Goal: Task Accomplishment & Management: Manage account settings

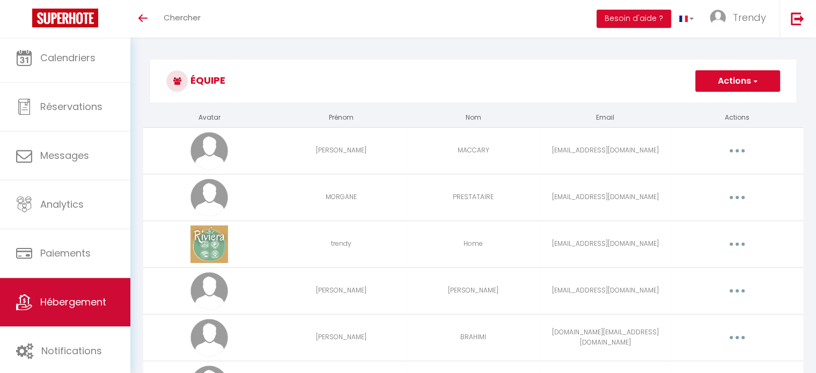
click at [94, 307] on span "Hébergement" at bounding box center [73, 301] width 66 height 13
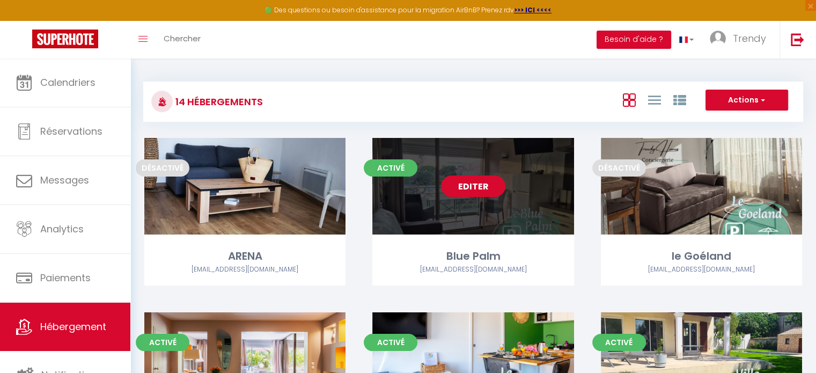
click at [491, 188] on link "Editer" at bounding box center [473, 185] width 64 height 21
select select "3"
select select "2"
select select "1"
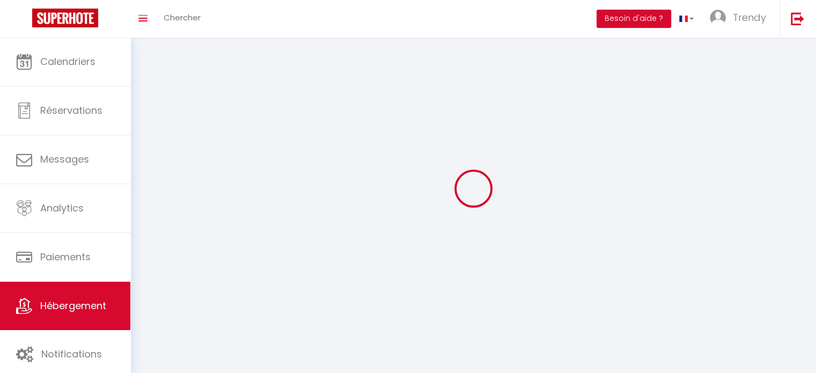
select select
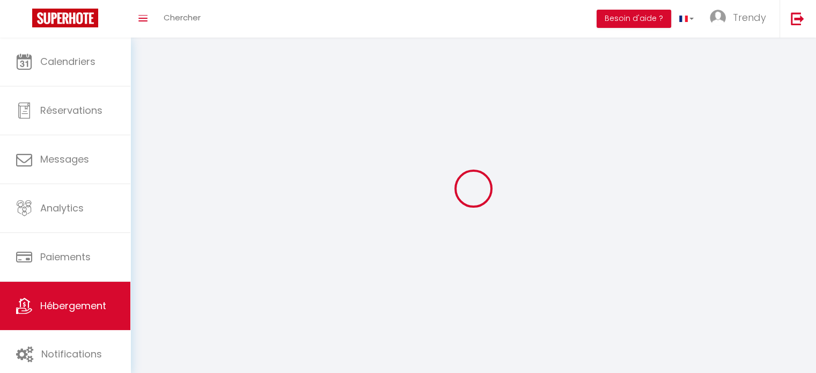
checkbox input "false"
select select
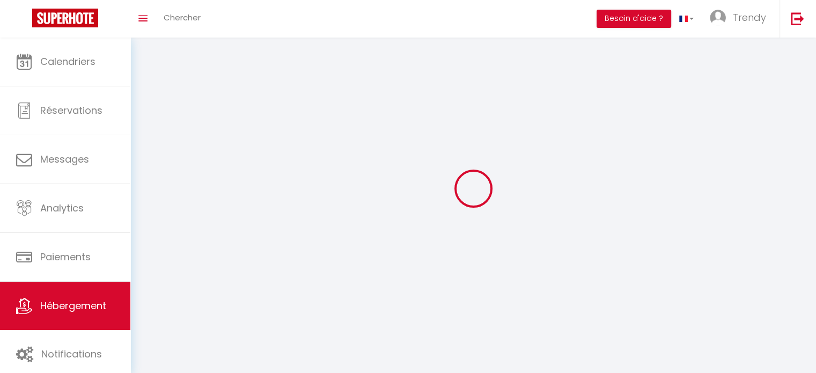
select select
select select "1"
select select
select select "28"
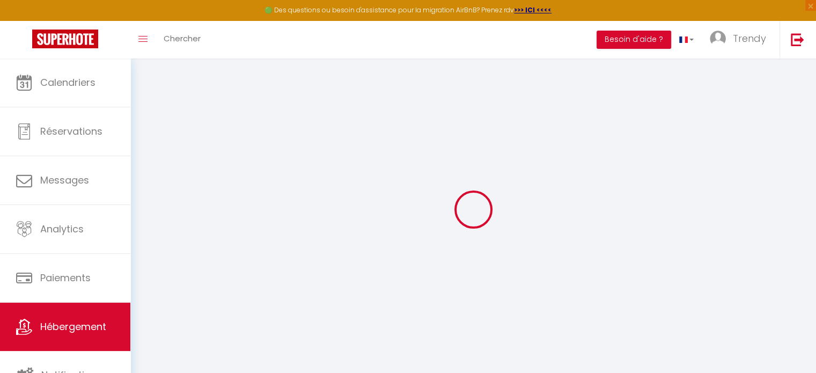
select select
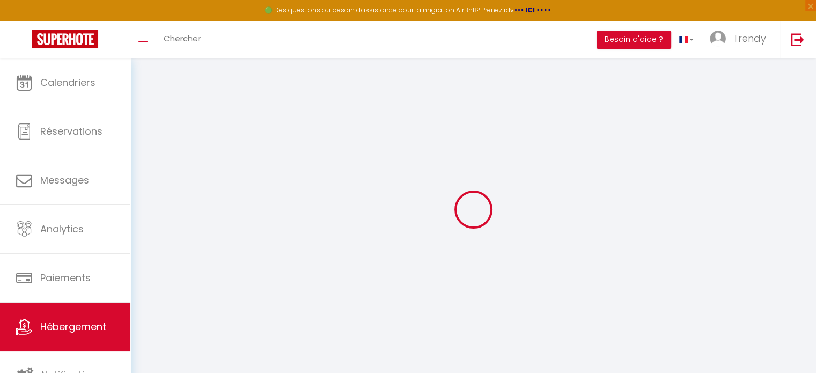
select select
checkbox input "false"
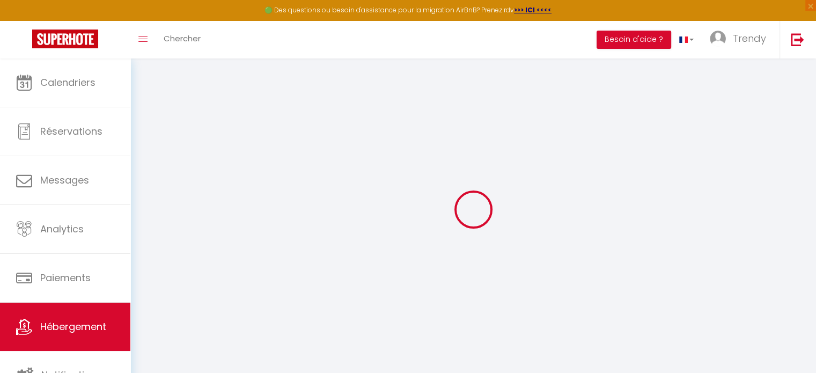
select select
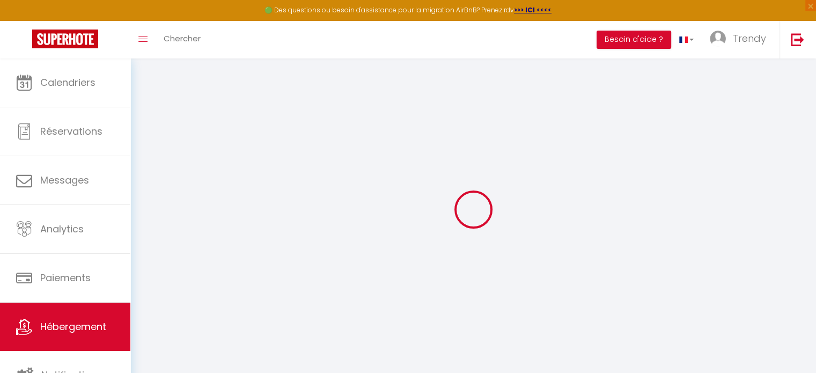
select select
checkbox input "false"
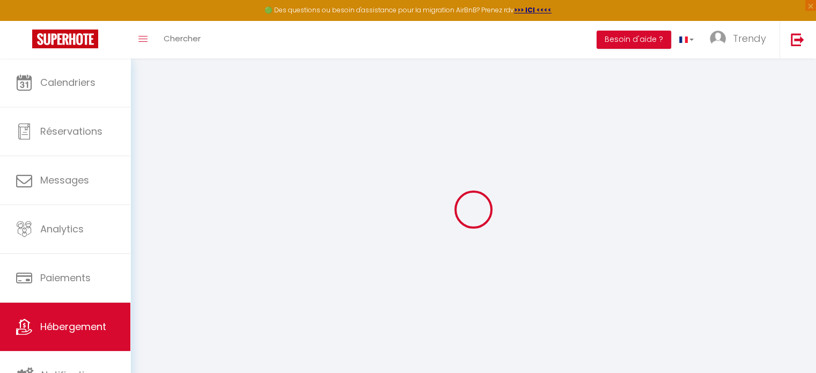
checkbox input "false"
select select
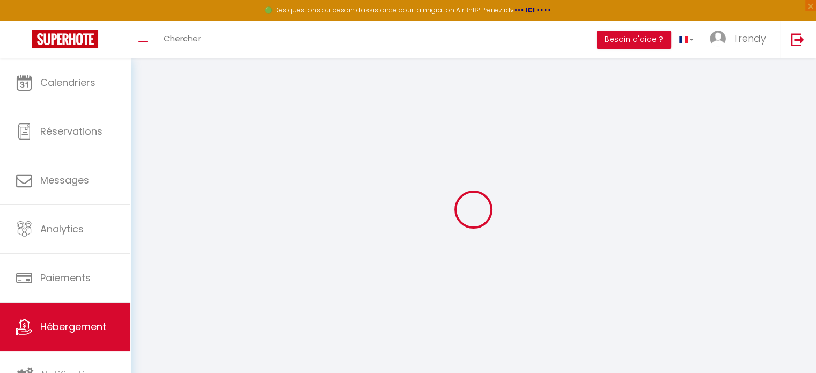
select select
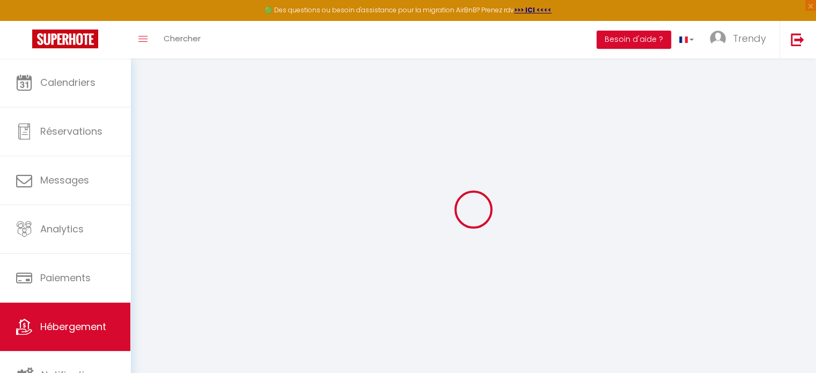
checkbox input "false"
select select
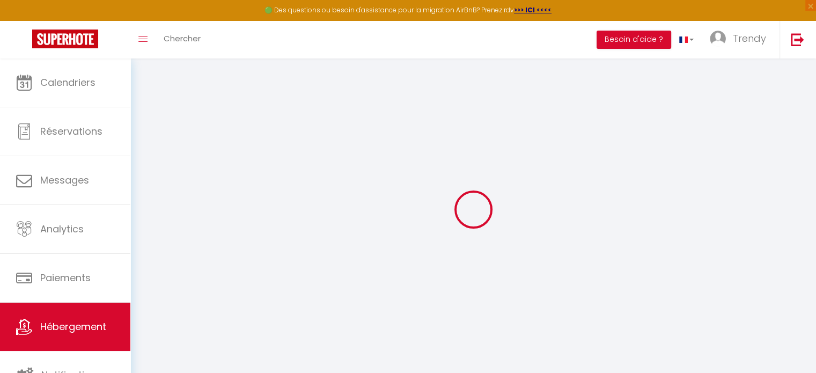
select select
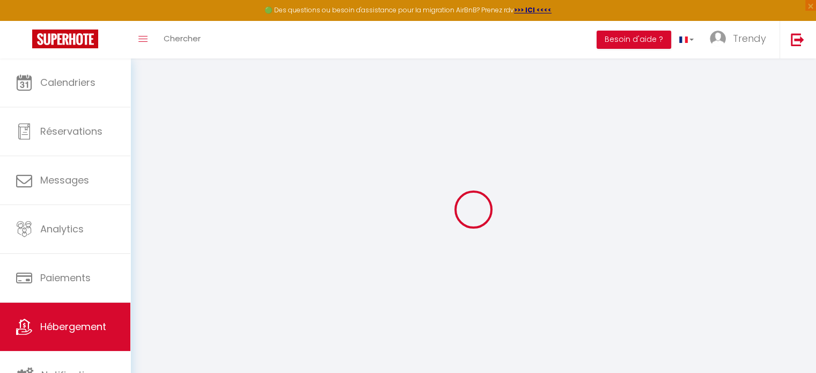
select select
checkbox input "false"
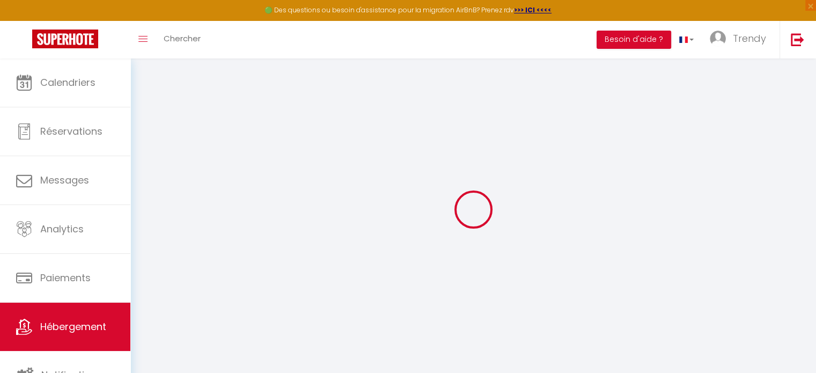
checkbox input "false"
select select
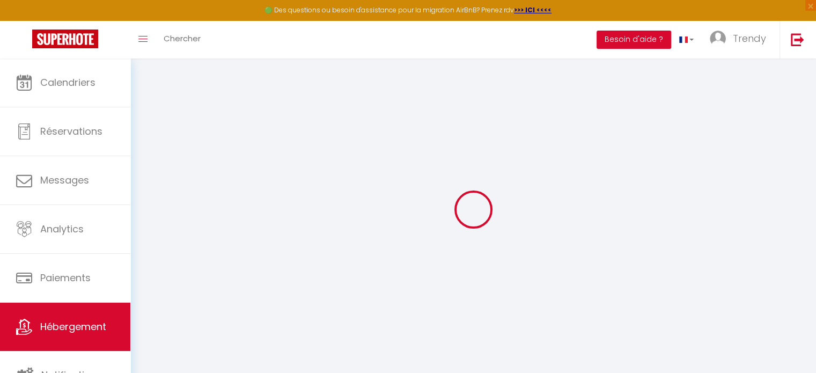
select select
checkbox input "false"
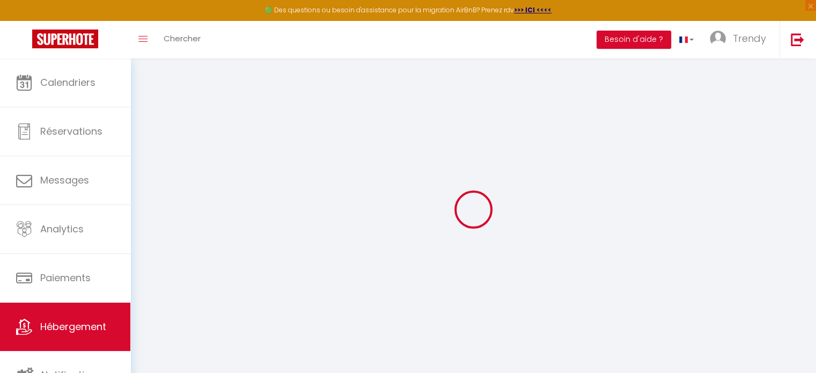
checkbox input "false"
select select
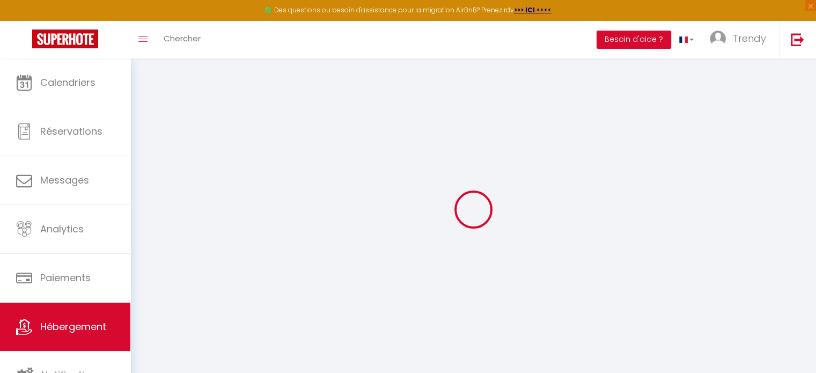
type input "Blue Palm"
type input "GUY"
type input "LAGACHE"
type input "59000"
type input "55"
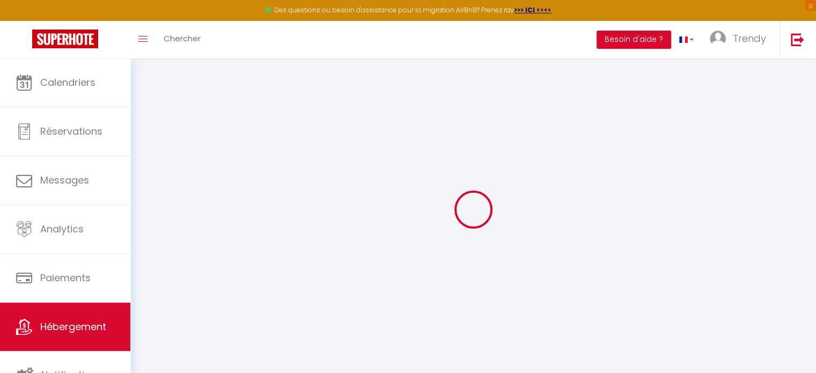
type input "49"
type input "7.2"
type input "5.2"
type input "200"
type input "7.2"
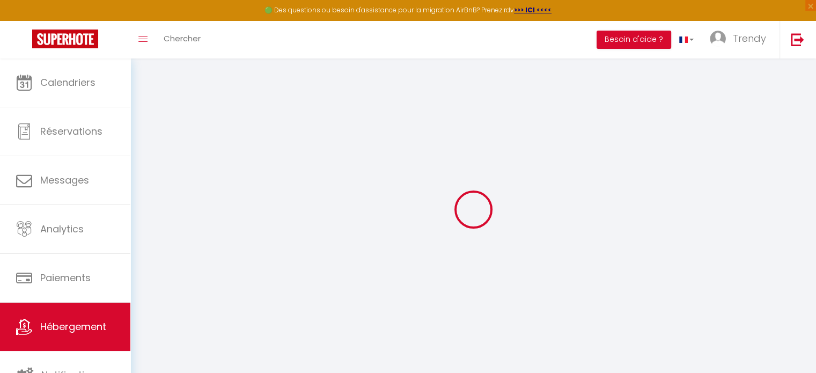
select select
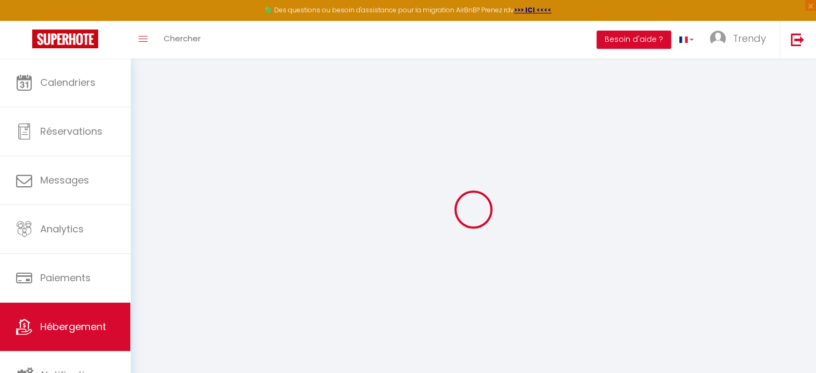
select select
type input "[GEOGRAPHIC_DATA]"
type input "34250"
type input "Palavas-les-Flots"
type input "[EMAIL_ADDRESS][DOMAIN_NAME]"
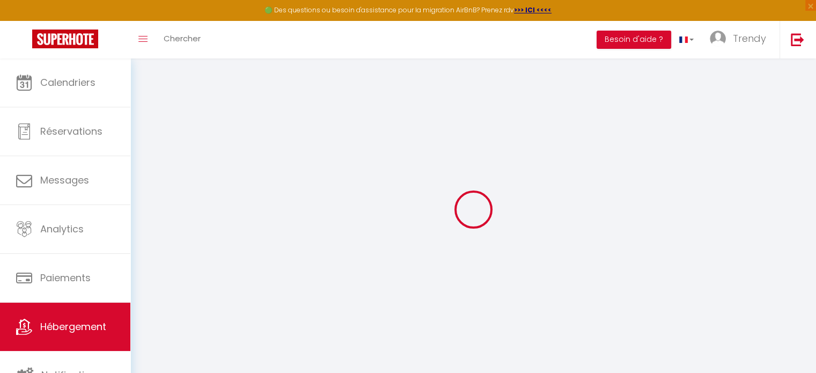
select select "11271"
checkbox input "false"
checkbox input "true"
checkbox input "false"
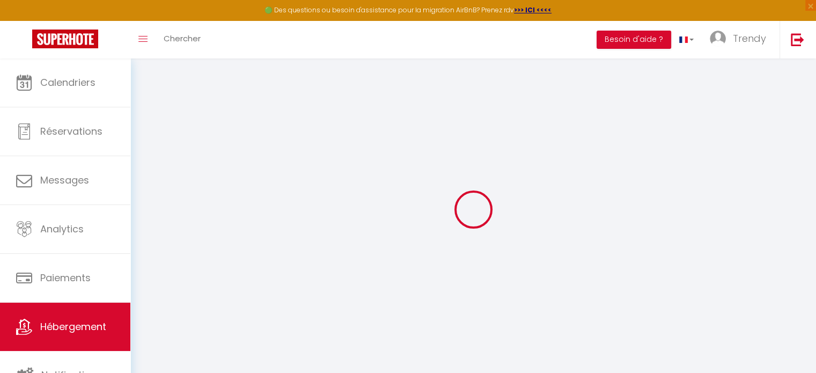
radio input "true"
type input "24"
type input "49"
type input "0"
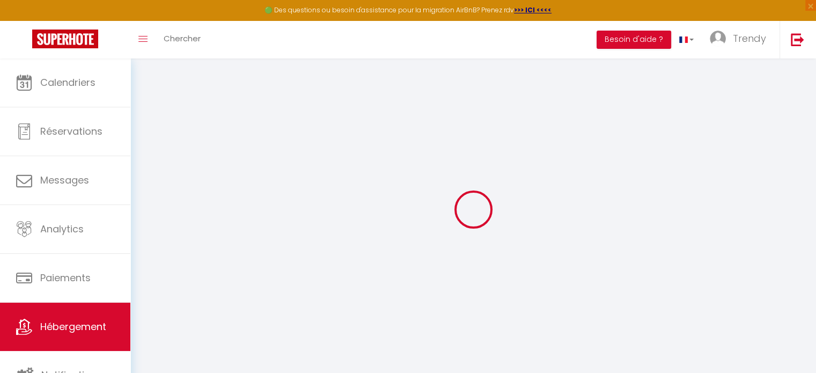
type input "0"
select select "38973"
select select
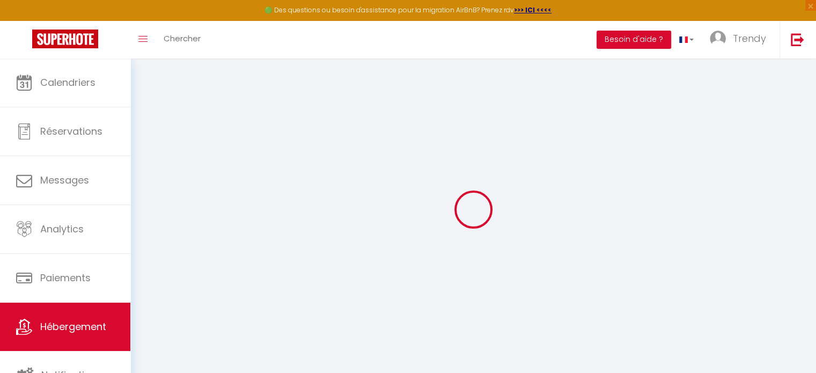
select select
checkbox input "false"
checkbox input "true"
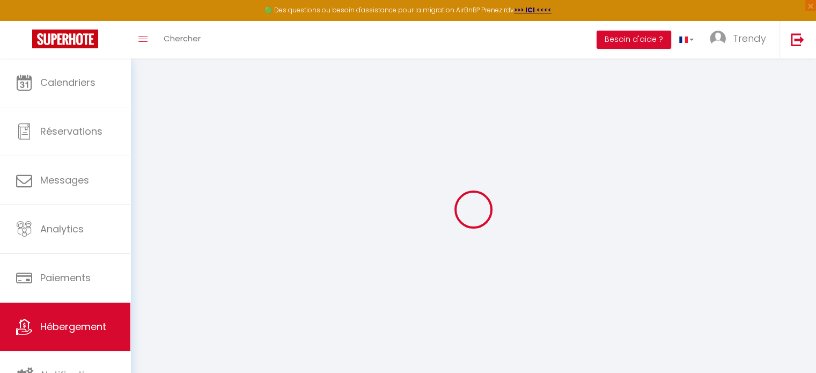
checkbox input "true"
checkbox input "false"
select select
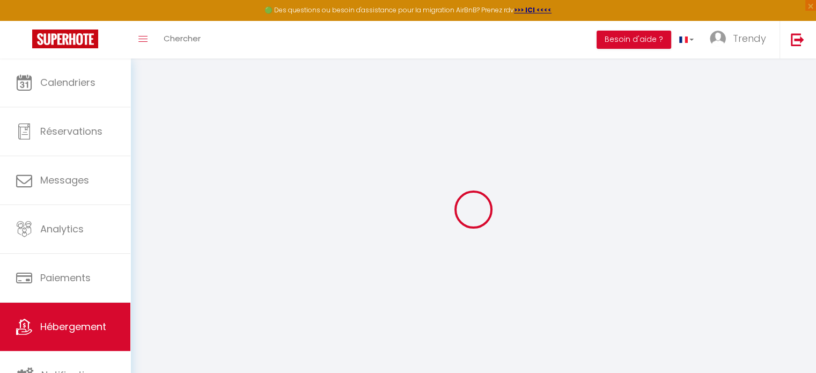
select select
checkbox input "false"
checkbox input "true"
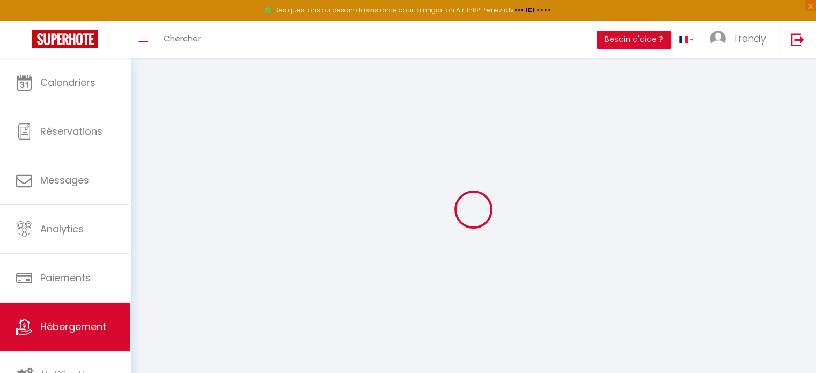
checkbox input "true"
checkbox input "false"
checkbox input "true"
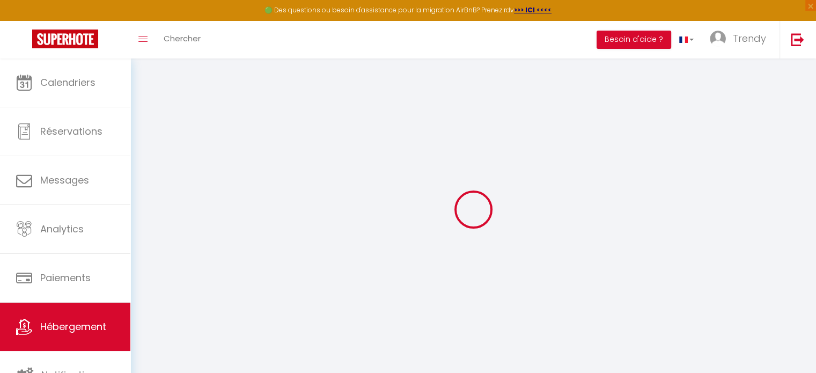
checkbox input "false"
select select "16:00"
select select "19:00"
select select "10:00"
select select "15"
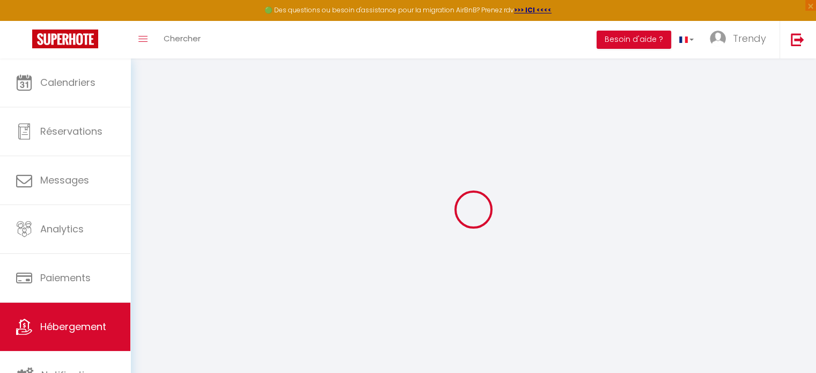
select select "15"
select select "18:00"
checkbox input "false"
checkbox input "true"
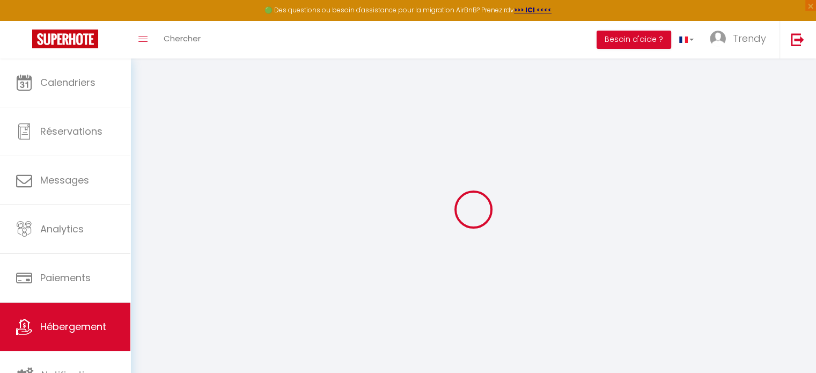
checkbox input "false"
checkbox input "true"
checkbox input "false"
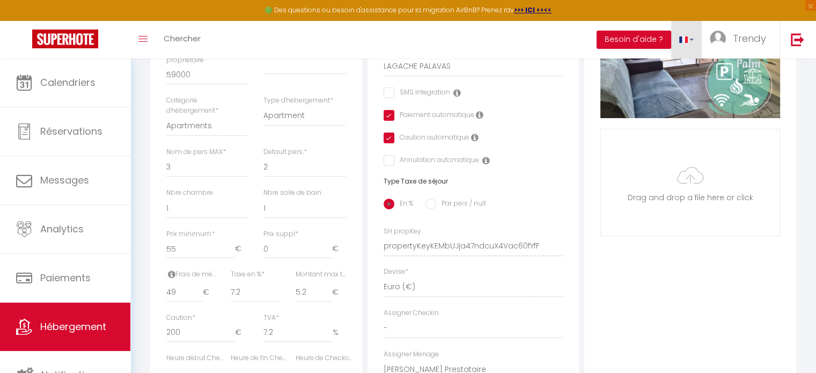
scroll to position [268, 0]
